Goal: Navigation & Orientation: Find specific page/section

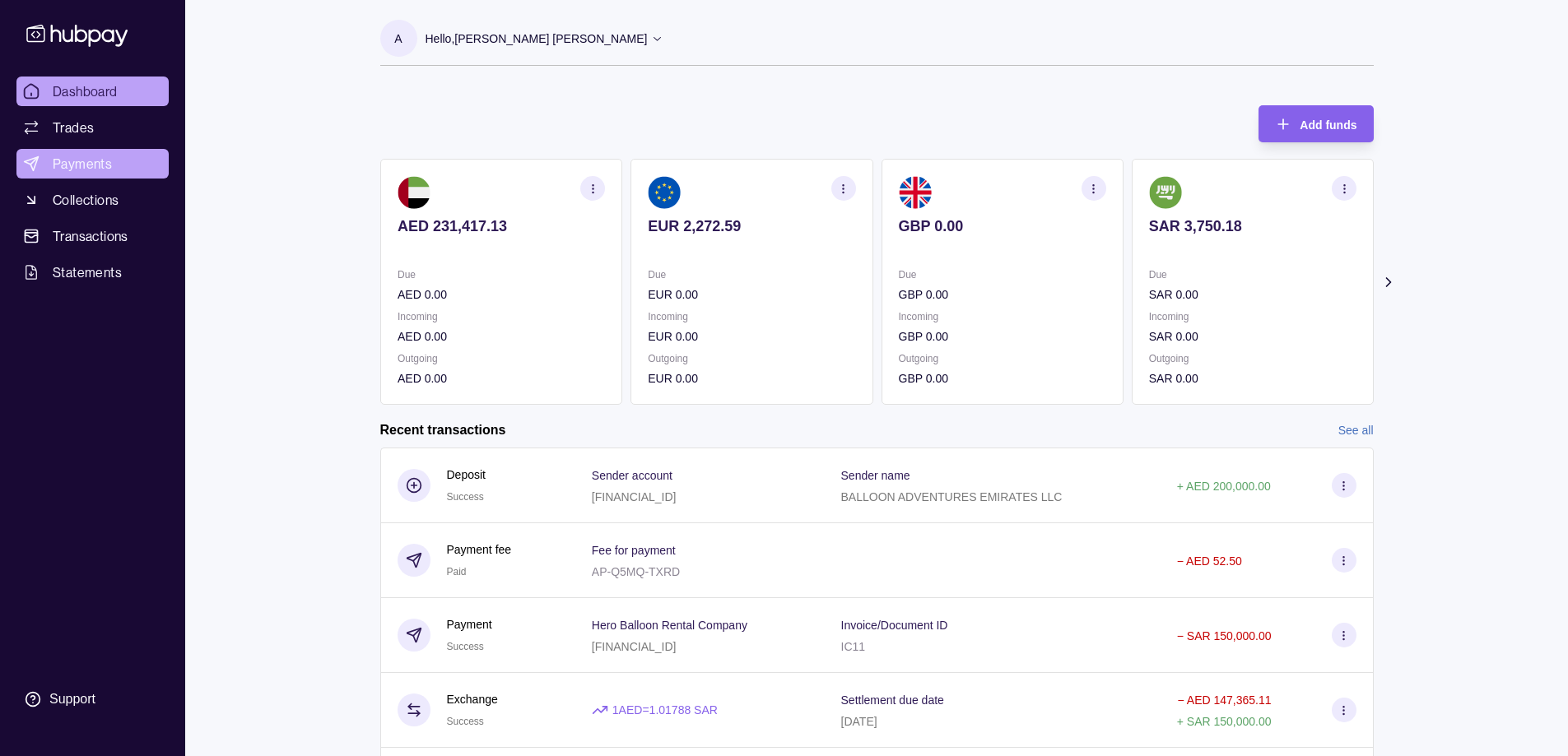
click at [86, 161] on span "Payments" at bounding box center [82, 163] width 59 height 20
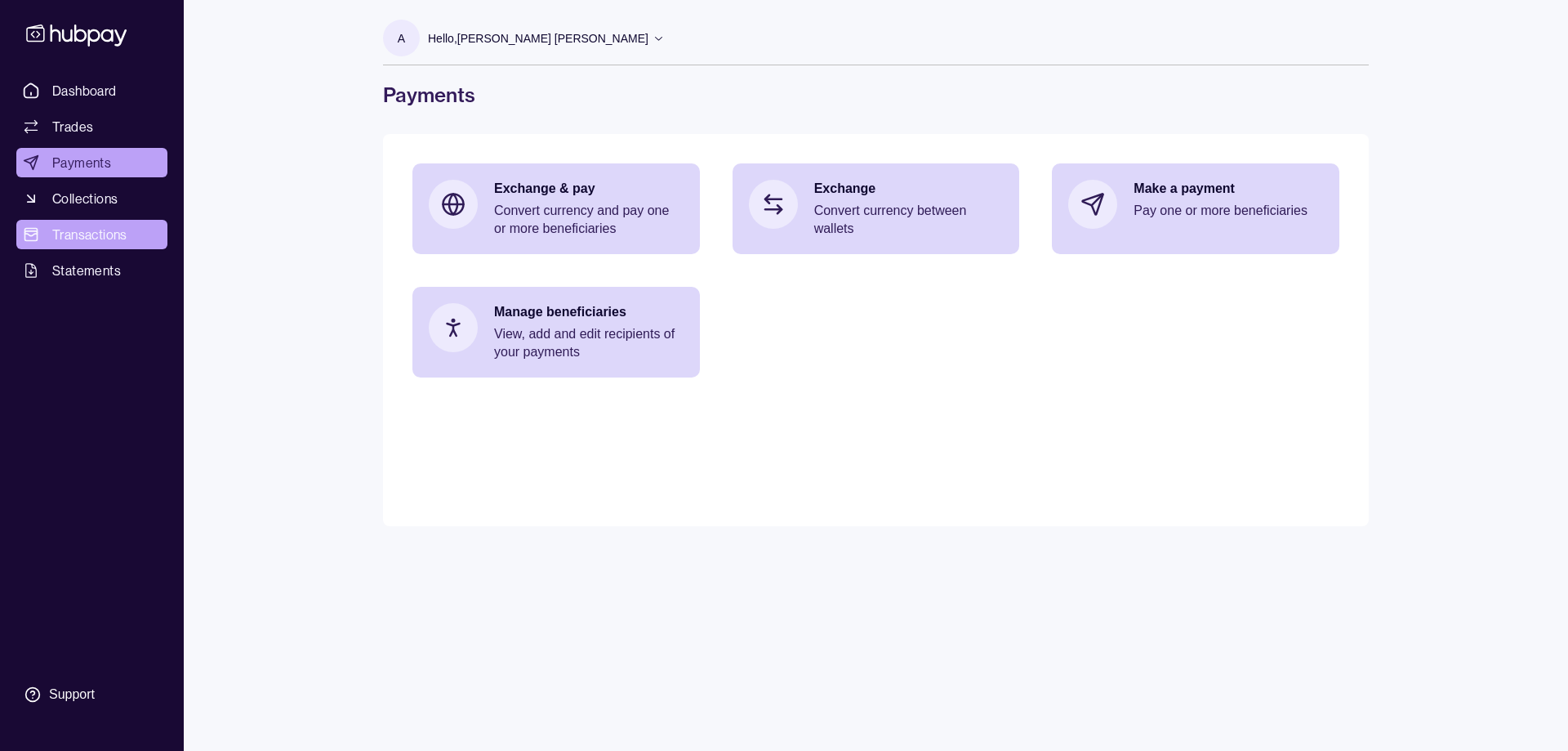
click at [94, 235] on span "Transactions" at bounding box center [89, 234] width 75 height 20
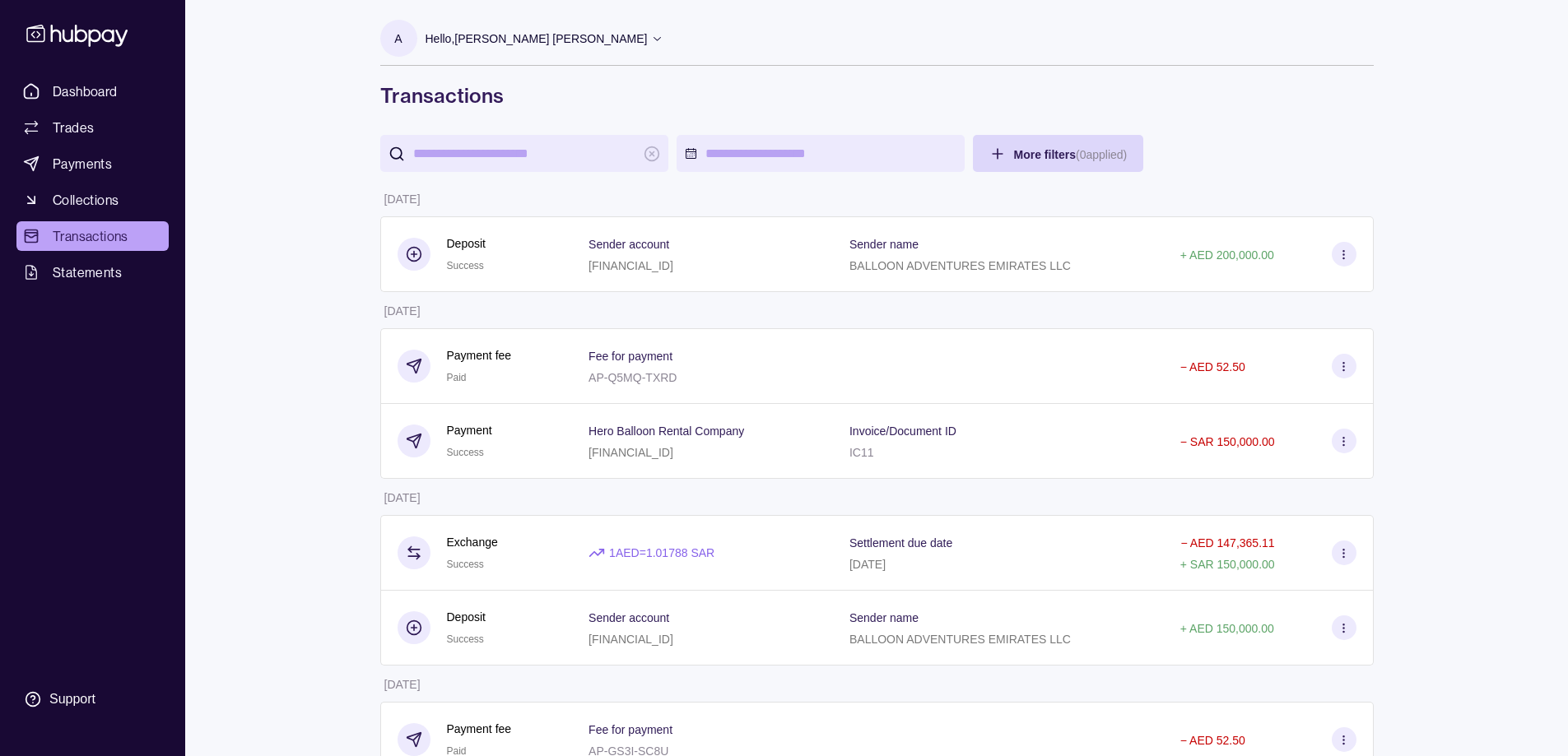
click at [73, 45] on icon at bounding box center [77, 35] width 108 height 31
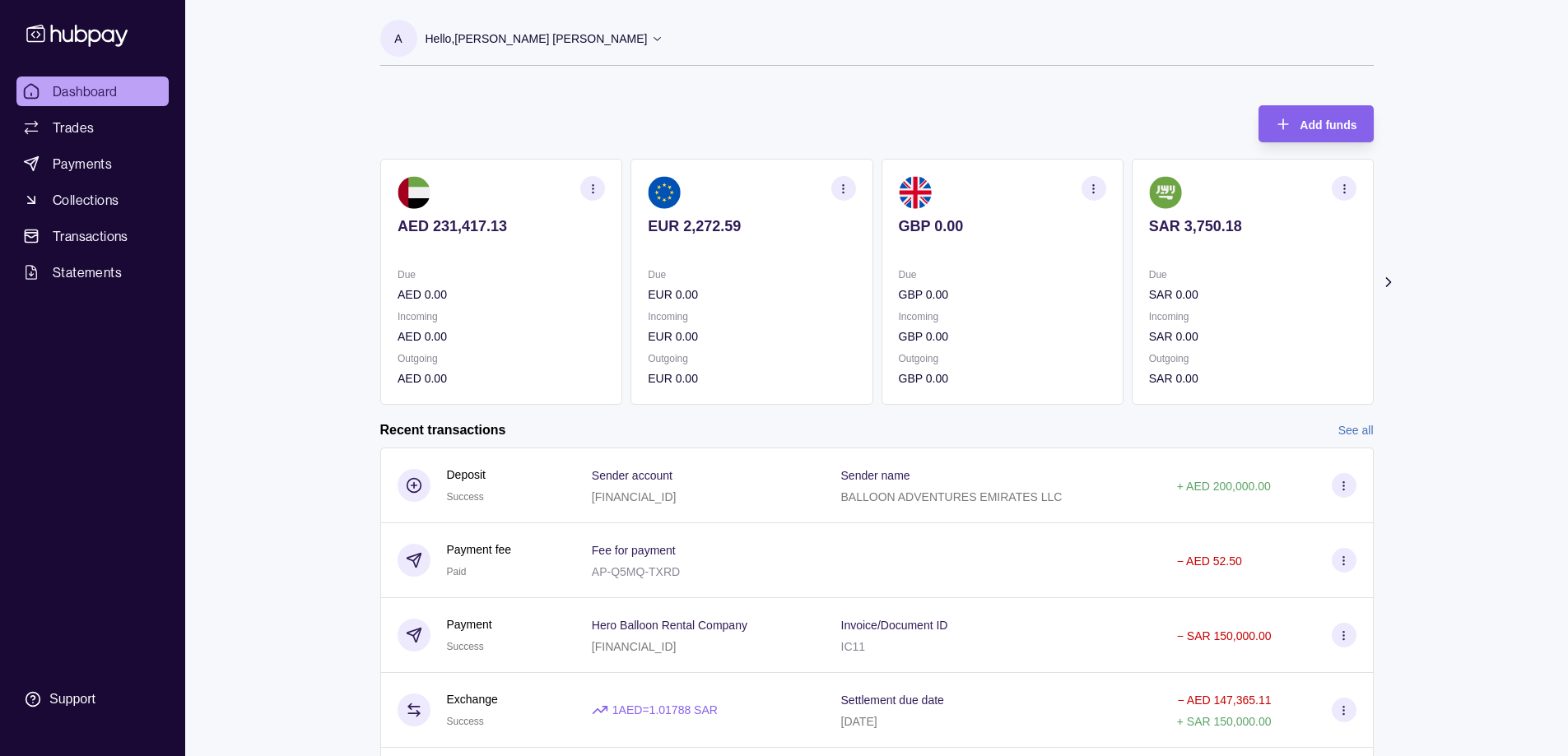
click at [651, 43] on icon at bounding box center [657, 38] width 12 height 12
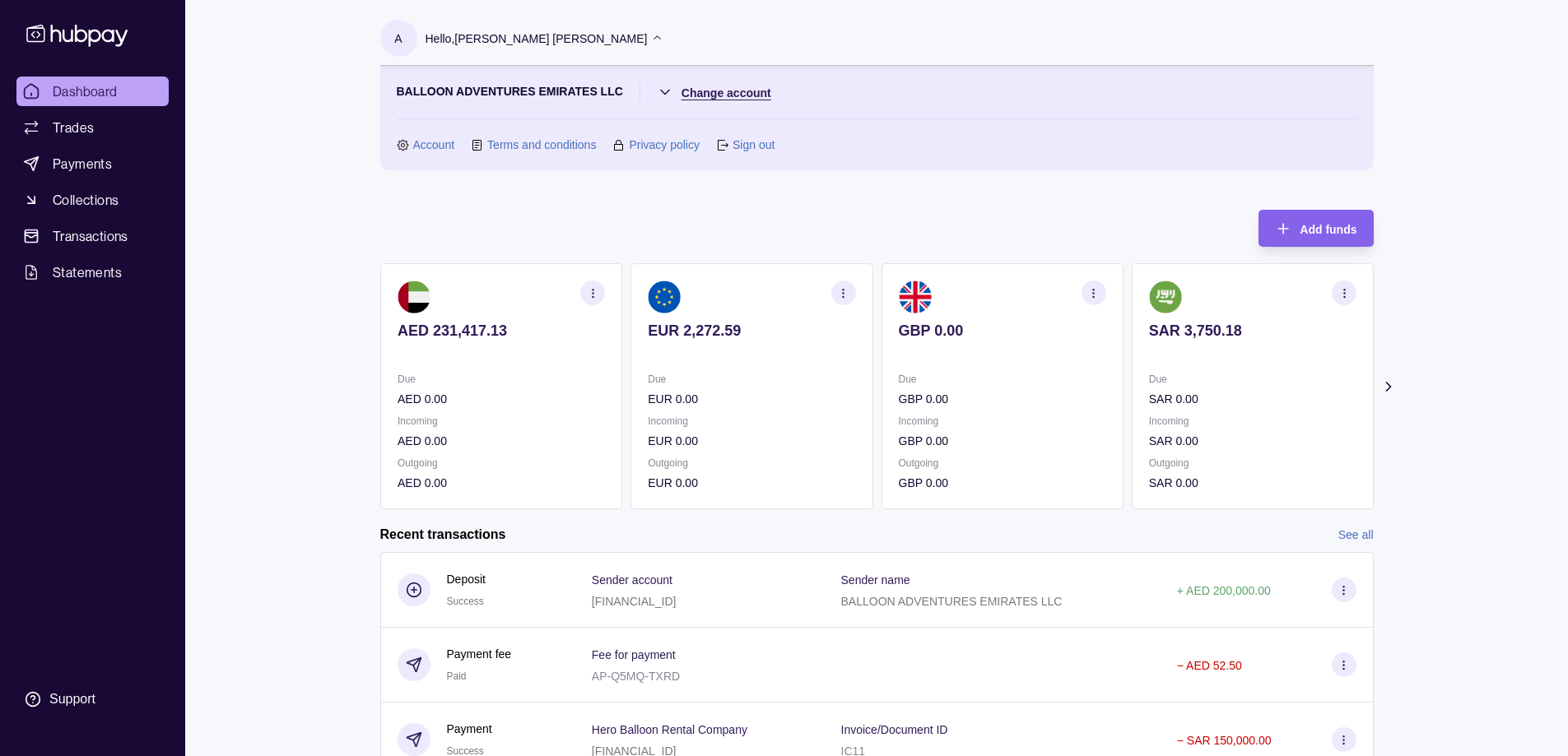
click at [672, 92] on html "Dashboard Trades Payments Collections Transactions Statements Support A Hello, …" at bounding box center [784, 579] width 1568 height 1157
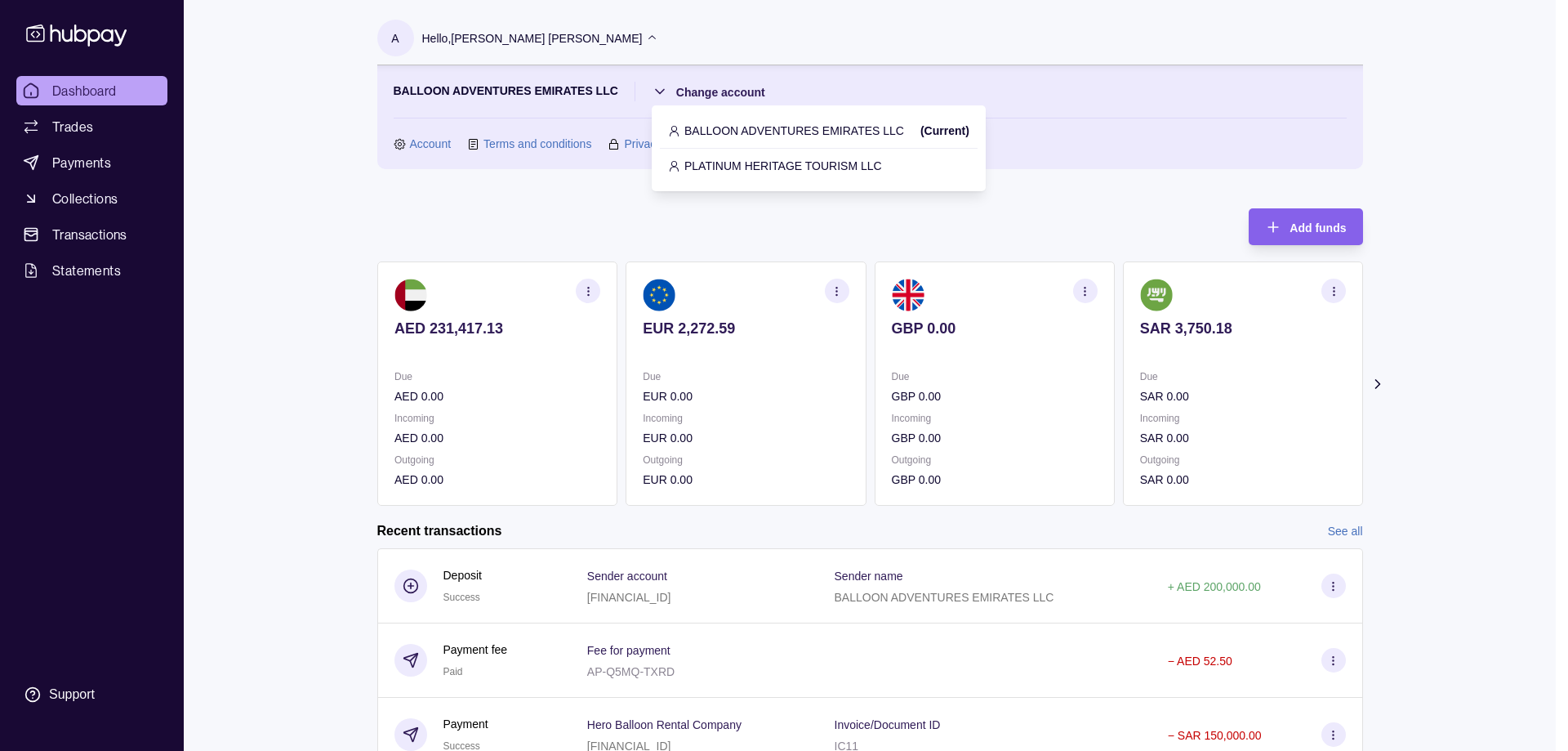
click at [725, 165] on p "PLATINUM HERITAGE TOURISM LLC" at bounding box center [784, 166] width 198 height 18
